Goal: Transaction & Acquisition: Purchase product/service

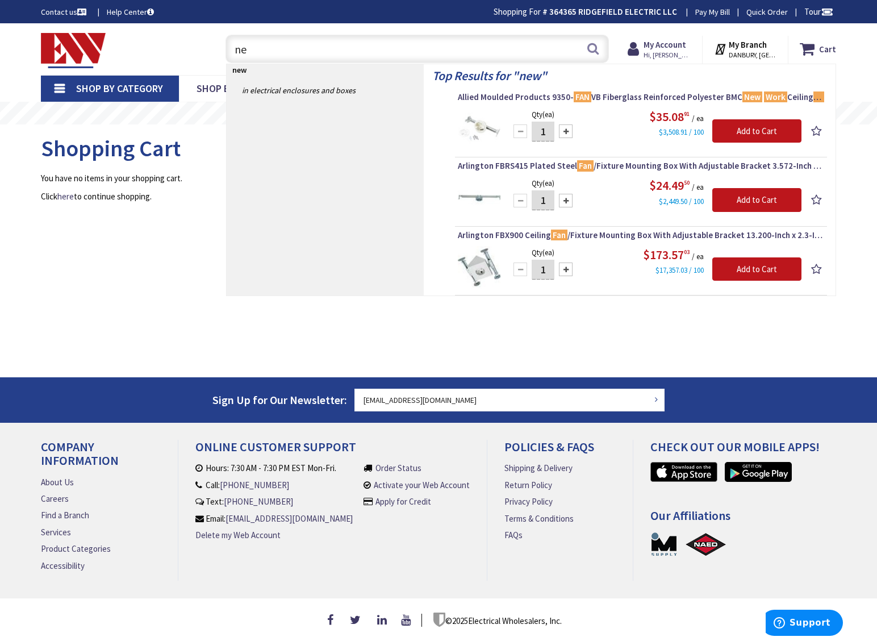
type input "n"
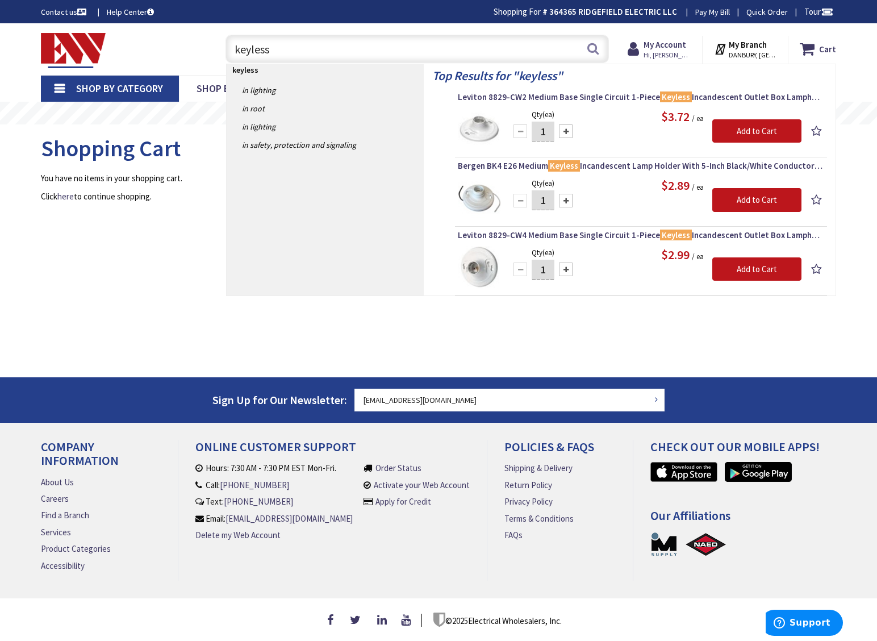
type input "keyless"
click at [620, 99] on span "Leviton 8829-CW2 Medium Base Single Circuit 1-Piece Keyless Incandescent Outlet…" at bounding box center [641, 96] width 366 height 11
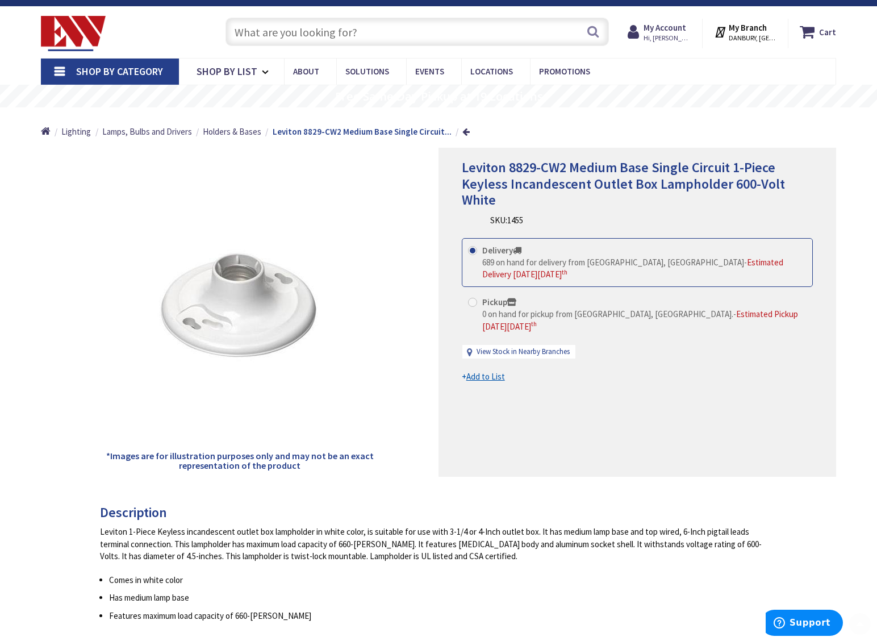
scroll to position [65, 0]
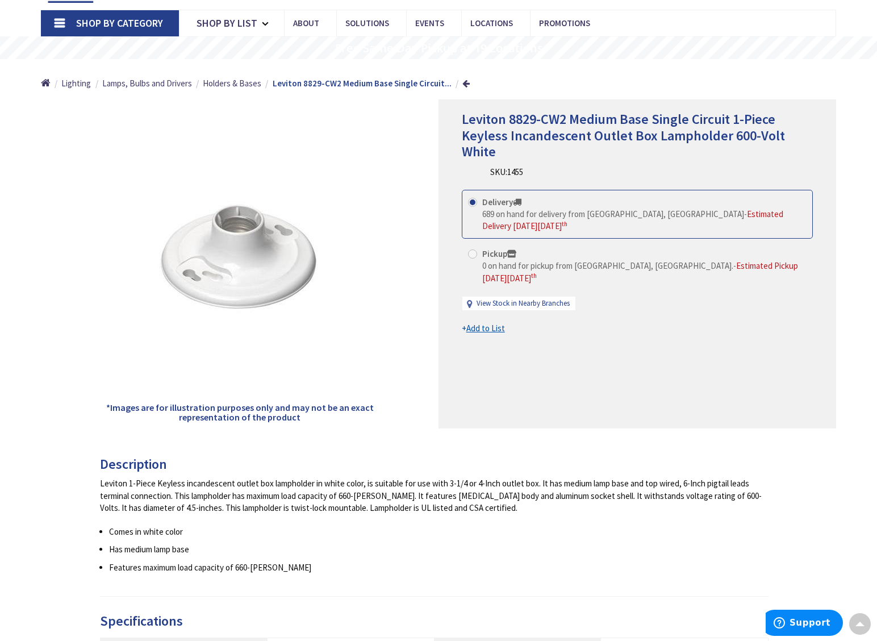
type input "CT-[GEOGRAPHIC_DATA], [GEOGRAPHIC_DATA]"
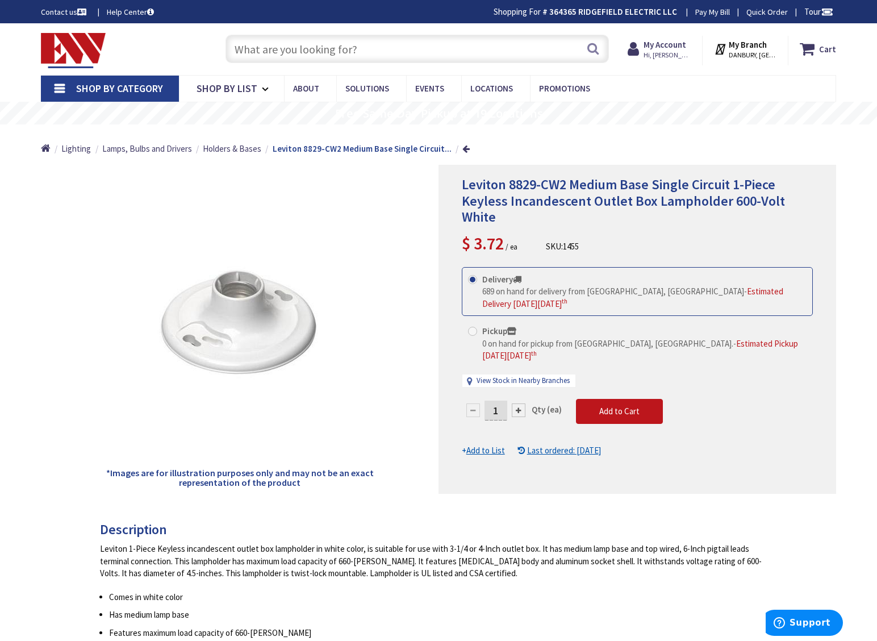
scroll to position [36, 0]
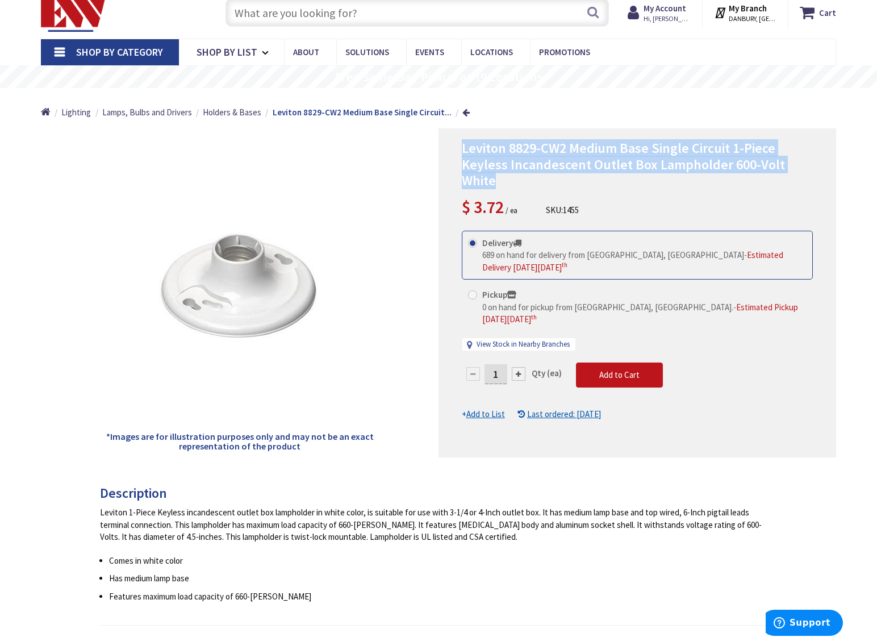
drag, startPoint x: 457, startPoint y: 147, endPoint x: 523, endPoint y: 182, distance: 75.0
click at [523, 182] on div "Leviton 8829-CW2 Medium Base Single Circuit 1-Piece Keyless Incandescent Outlet…" at bounding box center [638, 292] width 398 height 329
copy span "Leviton 8829-CW2 Medium Base Single Circuit 1-Piece Keyless Incandescent Outlet…"
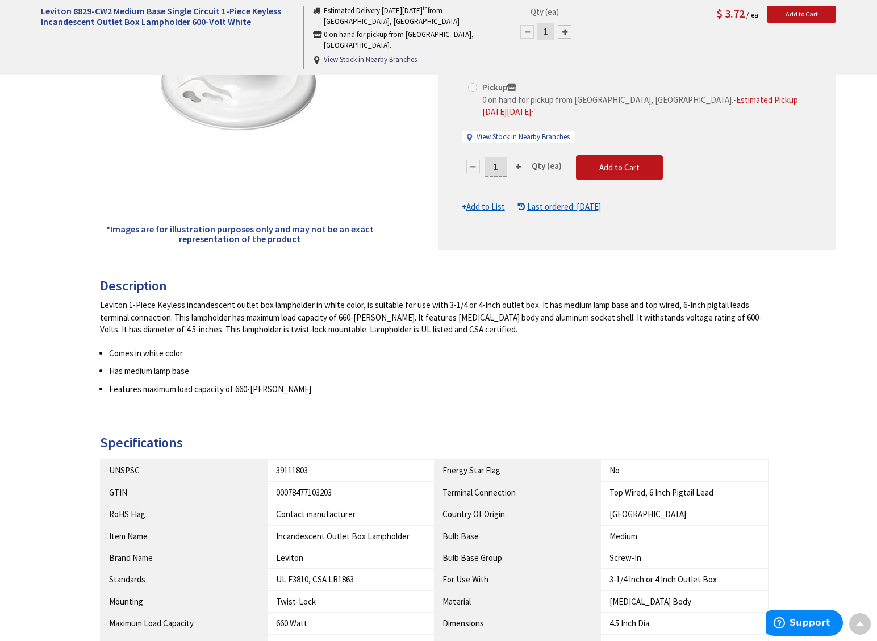
scroll to position [410, 0]
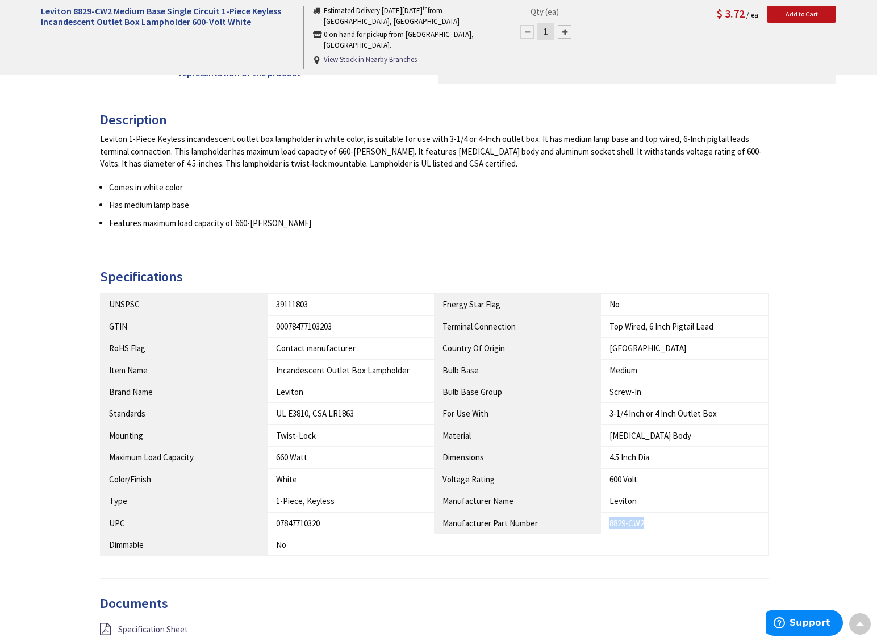
drag, startPoint x: 610, startPoint y: 523, endPoint x: 649, endPoint y: 526, distance: 38.7
click at [649, 526] on div "8829-CW2" at bounding box center [684, 523] width 149 height 12
copy div "8829-CW2"
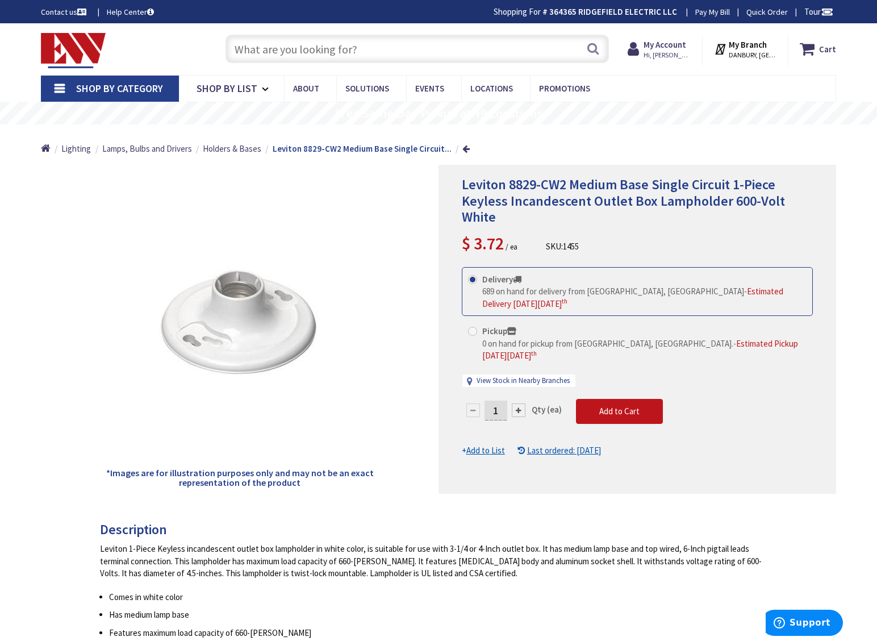
click at [311, 51] on input "text" at bounding box center [417, 49] width 383 height 28
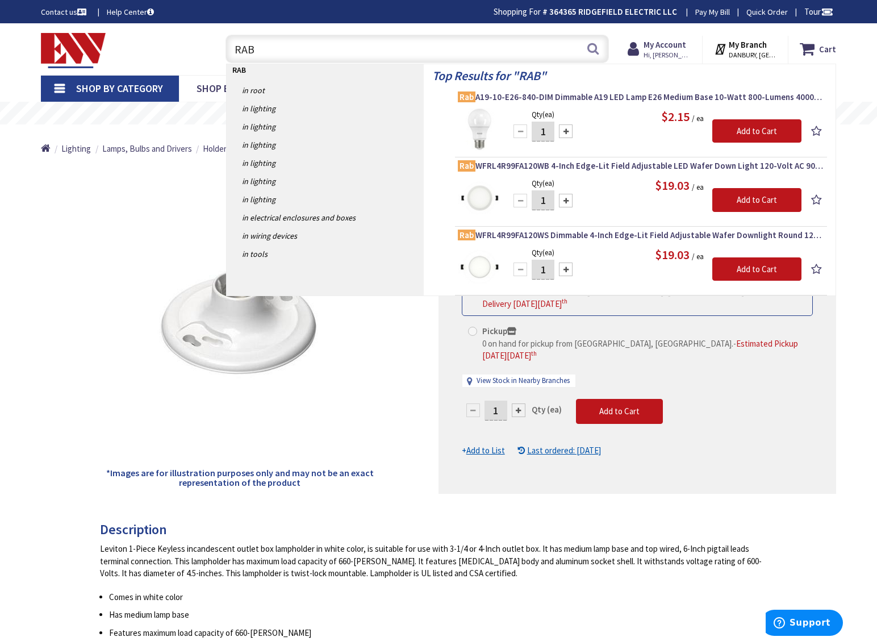
type input "RAB"
click at [519, 96] on span "Rab A19-10-E26-840-DIM Dimmable A19 LED Lamp E26 Medium Base 10-Watt 800-Lumens…" at bounding box center [641, 96] width 366 height 11
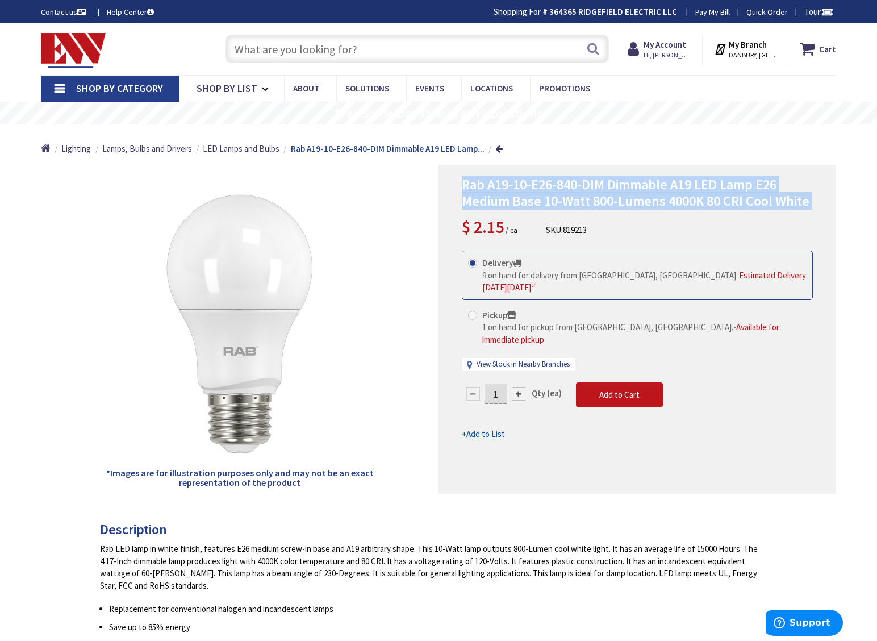
drag, startPoint x: 461, startPoint y: 186, endPoint x: 768, endPoint y: 213, distance: 308.5
click at [768, 213] on div "Rab A19-10-E26-840-DIM Dimmable A19 LED Lamp E26 Medium Base 10-Watt 800-Lumens…" at bounding box center [638, 329] width 398 height 329
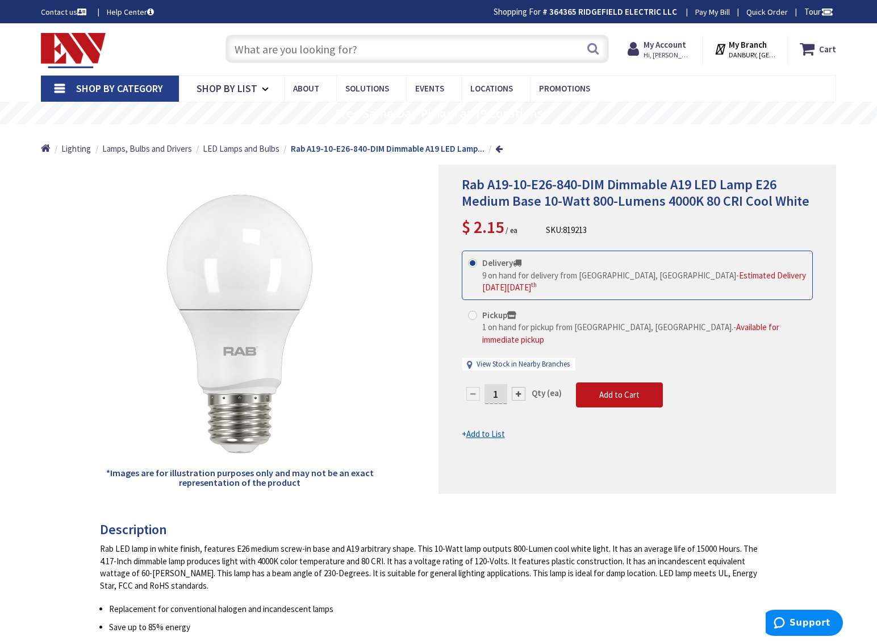
click at [254, 47] on input "text" at bounding box center [417, 49] width 383 height 28
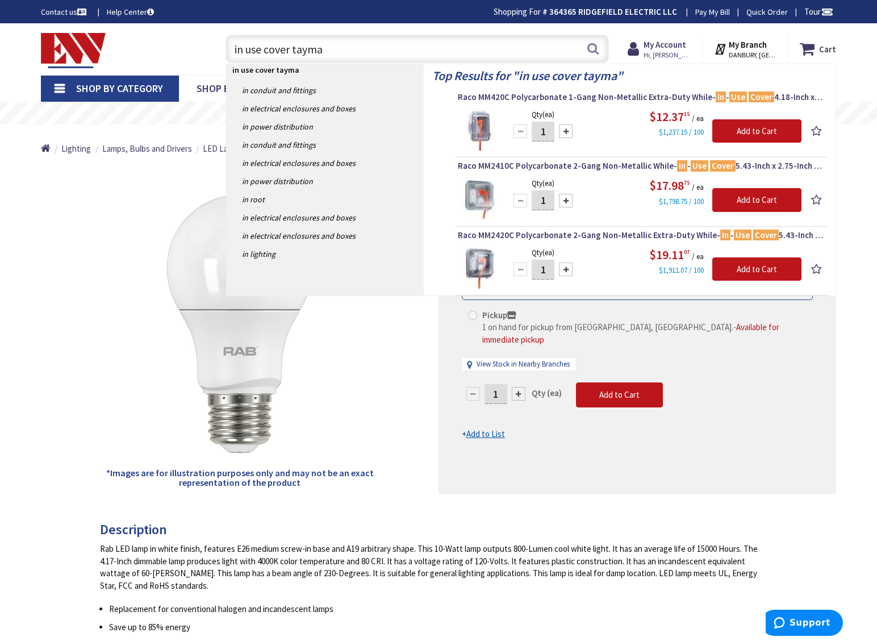
type input "in use cover taymac"
